Goal: Check status

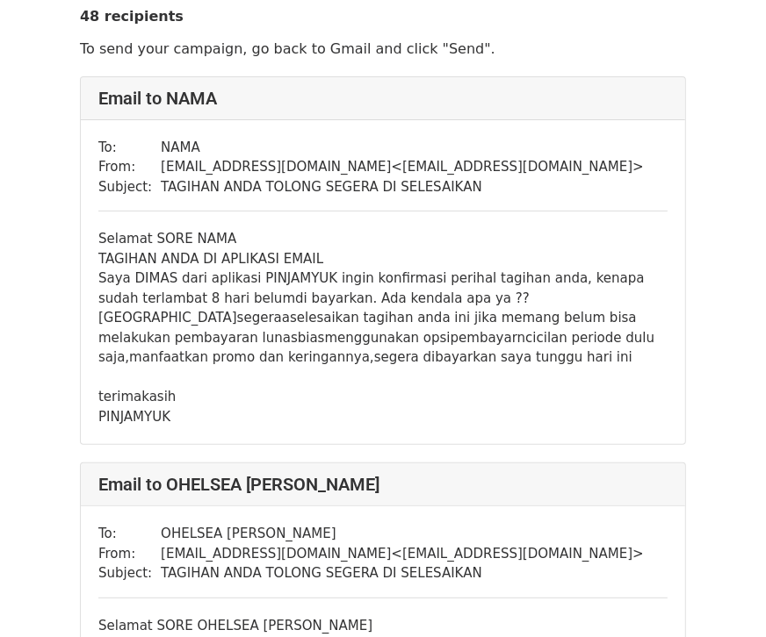
scroll to position [97, 0]
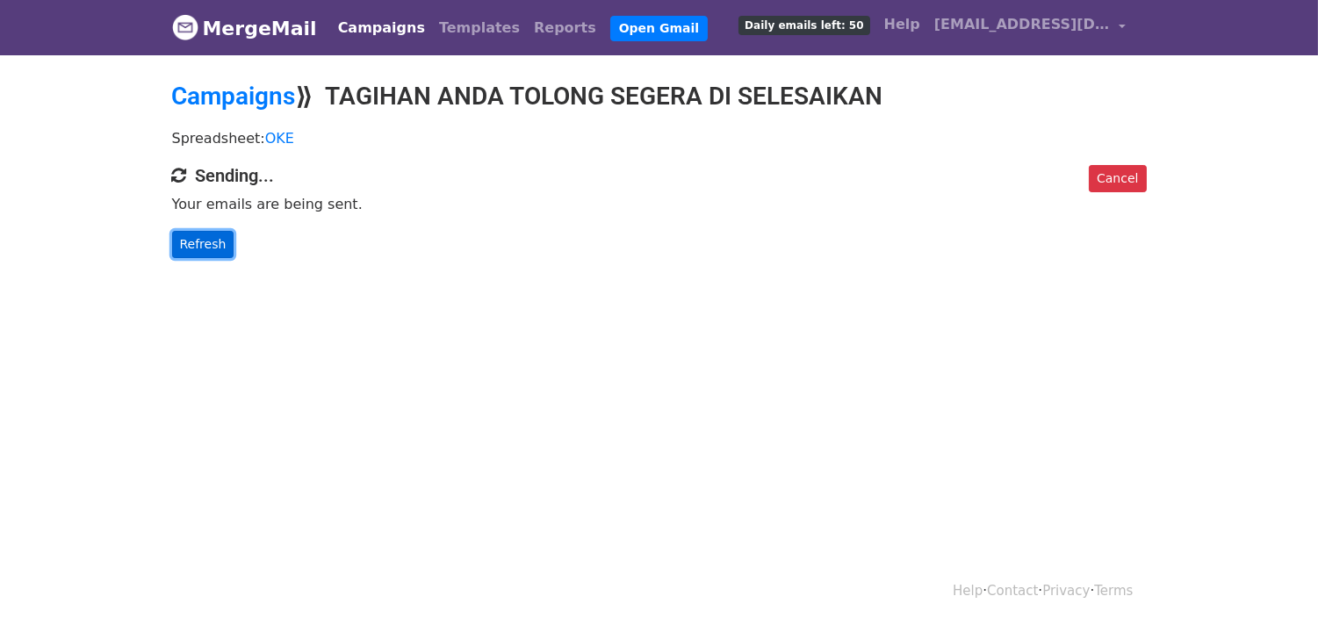
click at [199, 252] on link "Refresh" at bounding box center [203, 244] width 62 height 27
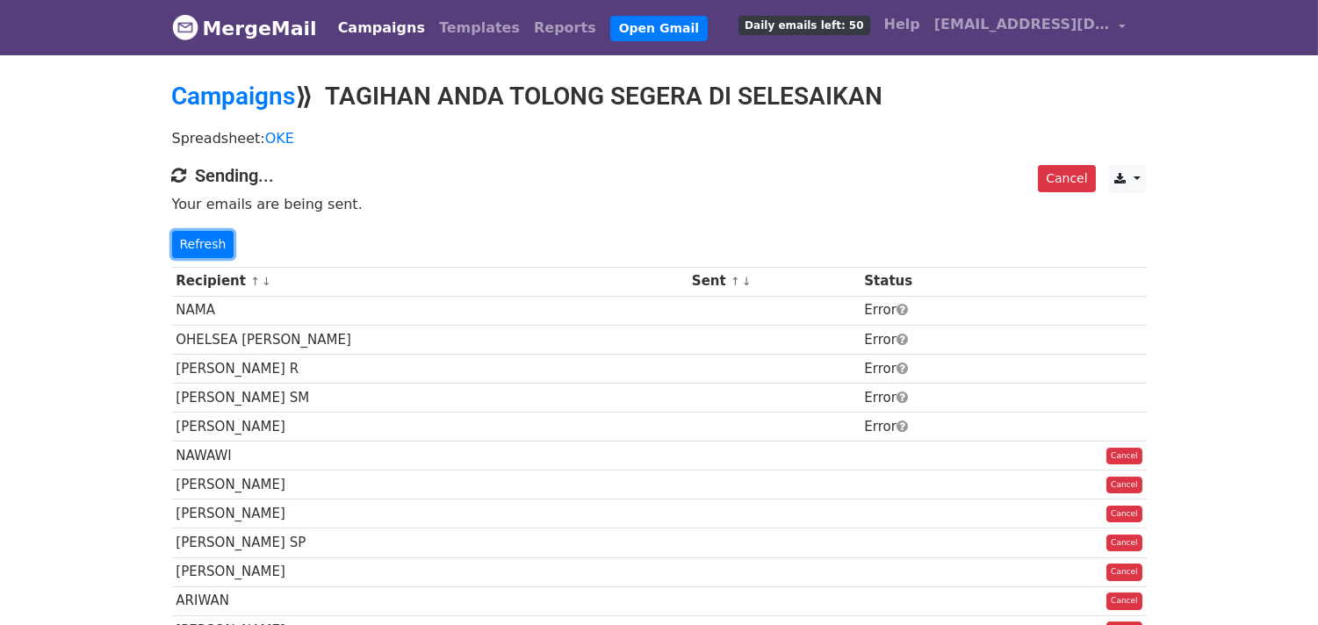
click at [199, 252] on link "Refresh" at bounding box center [203, 244] width 62 height 27
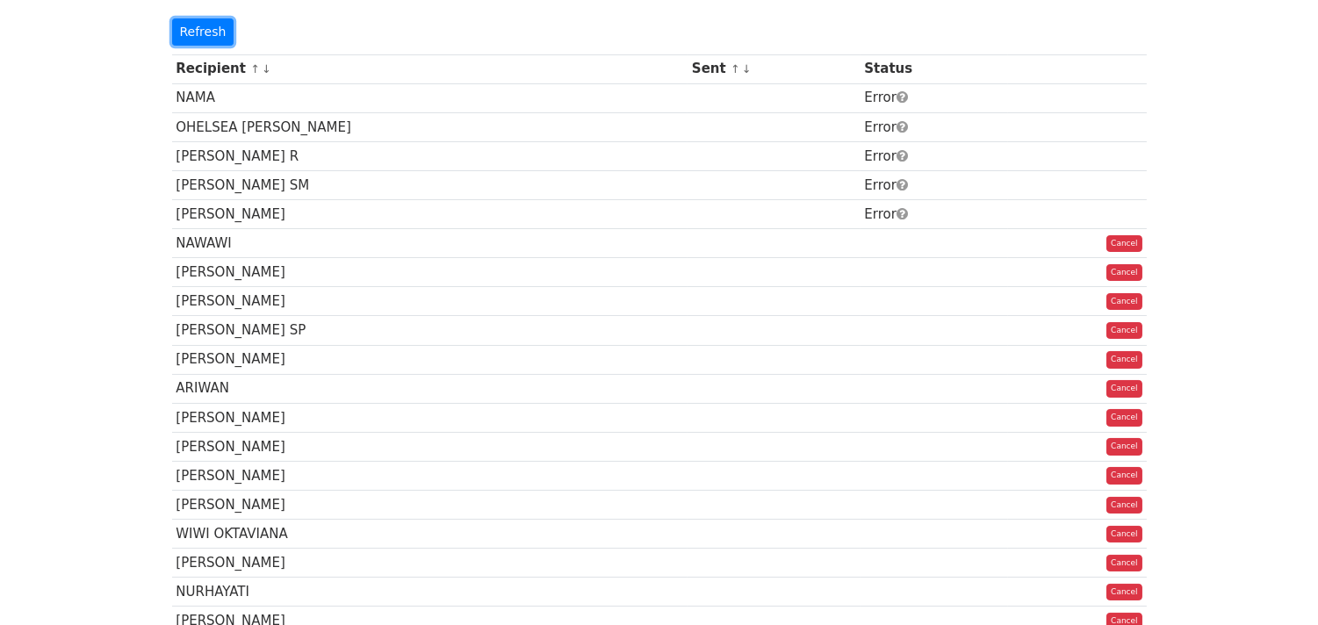
scroll to position [292, 0]
